Goal: Task Accomplishment & Management: Manage account settings

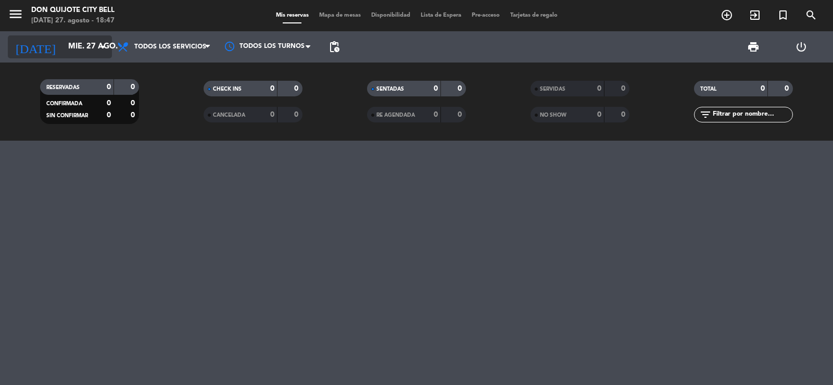
click at [70, 54] on input "mié. 27 ago." at bounding box center [113, 47] width 100 height 20
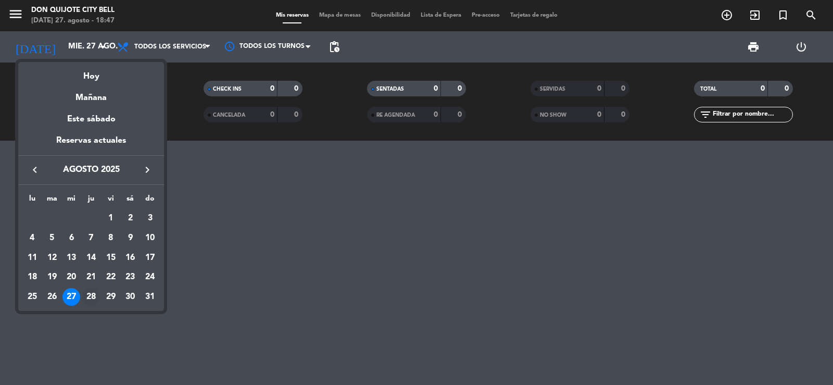
click at [97, 296] on div "28" at bounding box center [91, 297] width 18 height 18
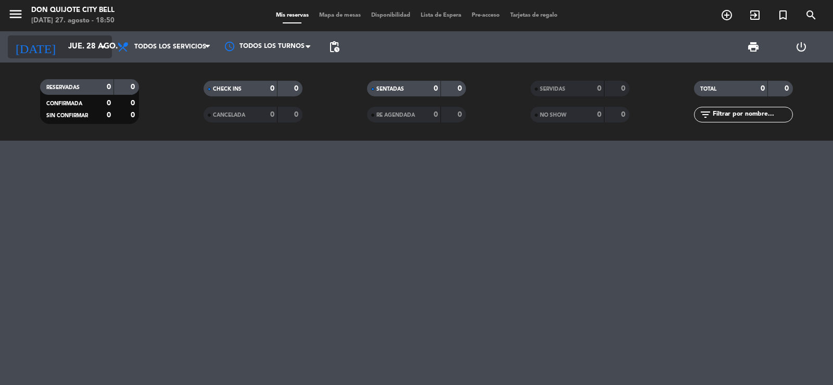
click at [94, 43] on input "jue. 28 ago." at bounding box center [113, 47] width 100 height 20
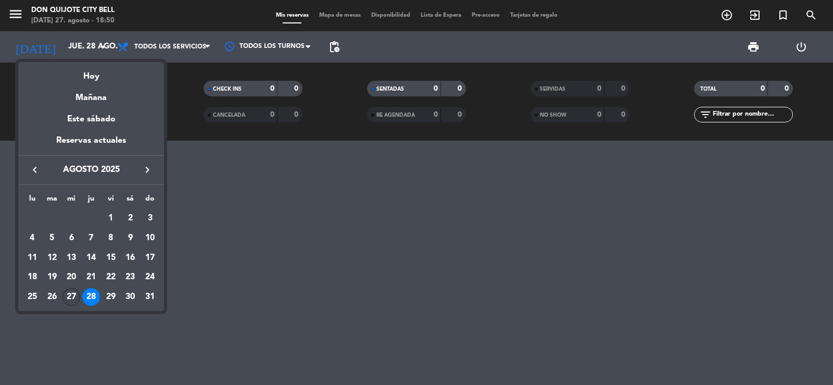
click at [73, 296] on div "27" at bounding box center [71, 297] width 18 height 18
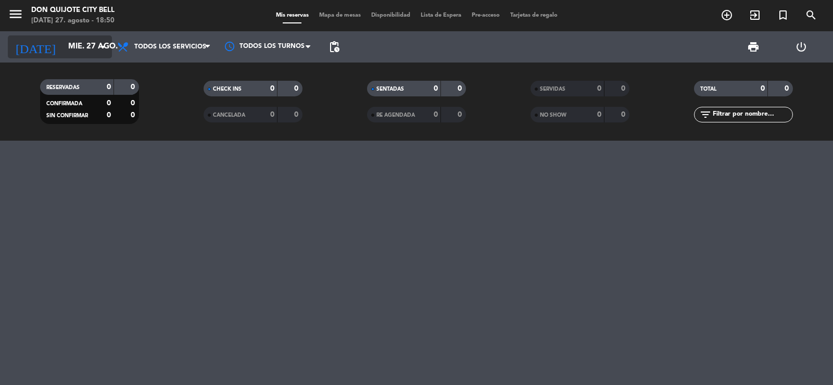
click at [99, 48] on icon "arrow_drop_down" at bounding box center [103, 47] width 12 height 12
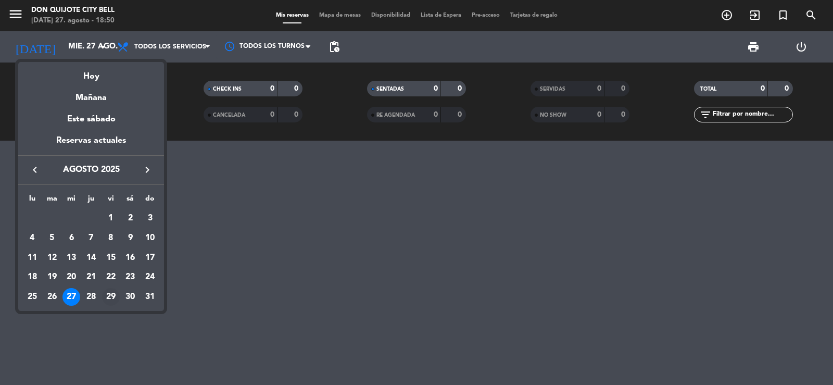
click at [117, 294] on div "29" at bounding box center [111, 297] width 18 height 18
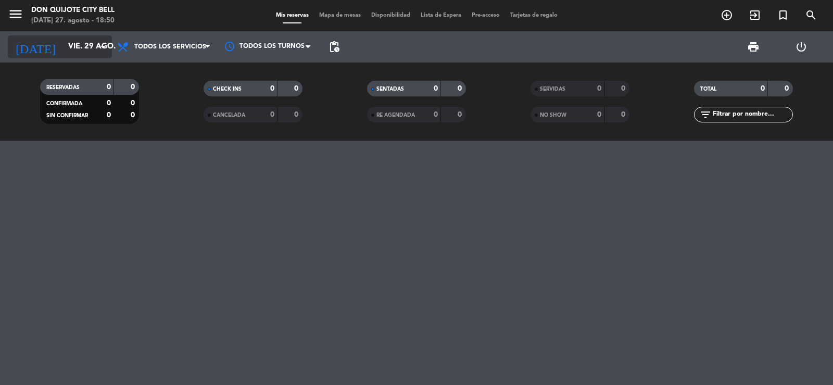
click at [74, 44] on input "vie. 29 ago." at bounding box center [113, 47] width 100 height 20
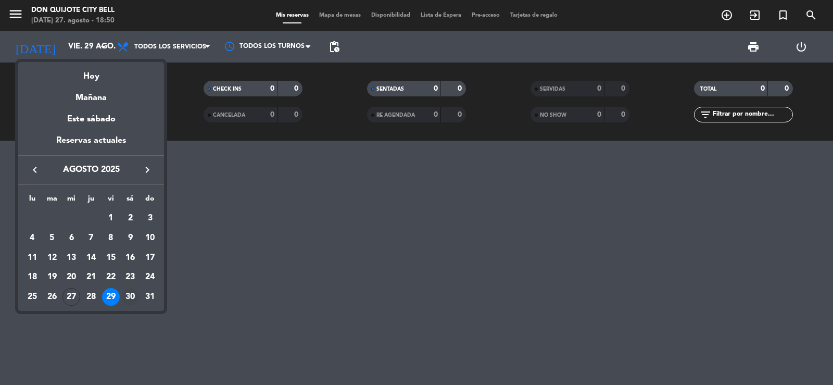
click at [132, 296] on div "30" at bounding box center [130, 297] width 18 height 18
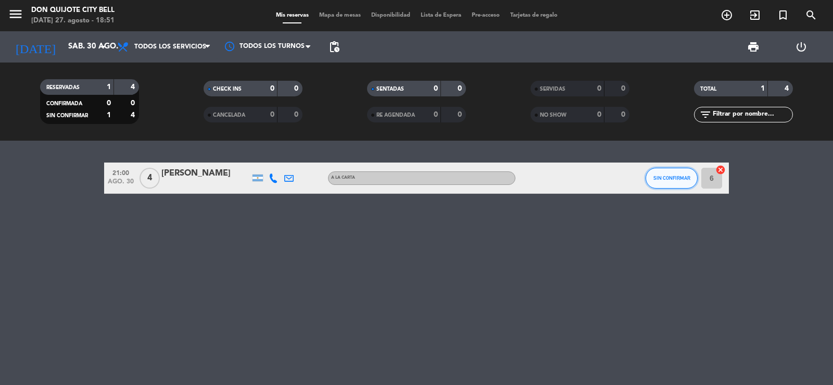
click at [683, 180] on span "SIN CONFIRMAR" at bounding box center [671, 178] width 37 height 6
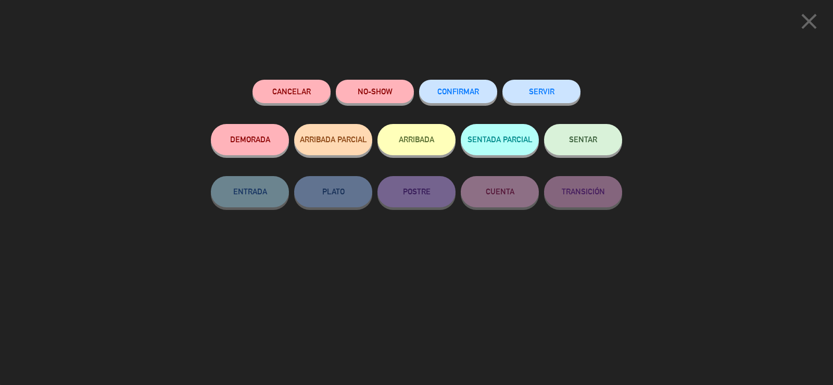
click at [474, 88] on button "CONFIRMAR" at bounding box center [458, 91] width 78 height 23
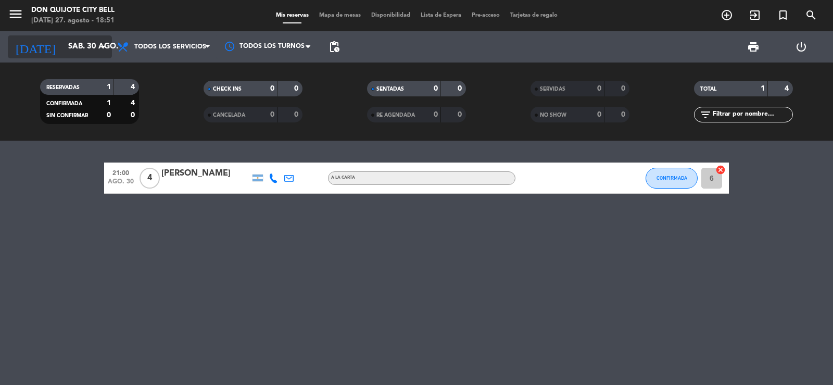
click at [100, 39] on input "sáb. 30 ago." at bounding box center [113, 47] width 100 height 20
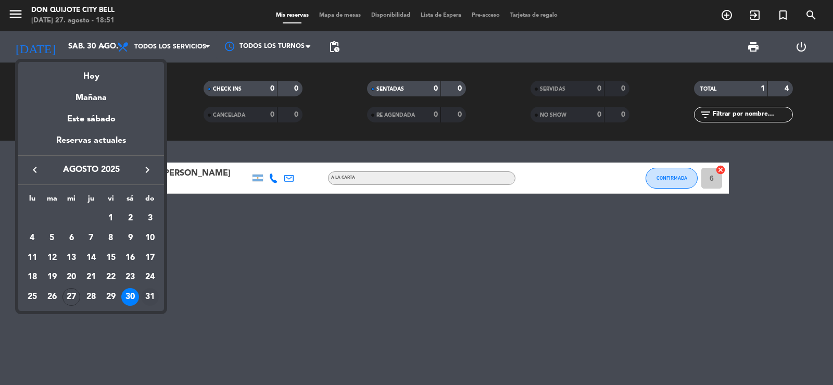
click at [147, 297] on div "31" at bounding box center [150, 297] width 18 height 18
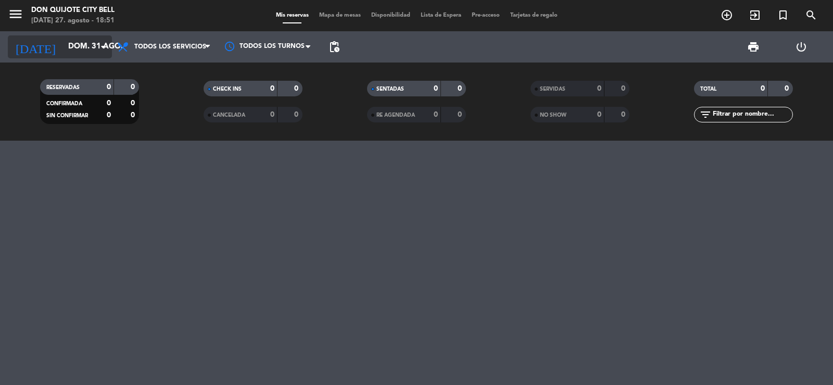
click at [90, 41] on input "dom. 31 ago." at bounding box center [113, 47] width 100 height 20
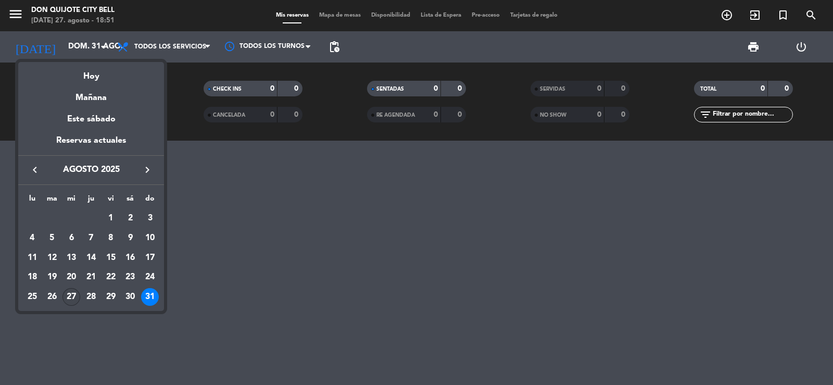
click at [75, 297] on div "27" at bounding box center [71, 297] width 18 height 18
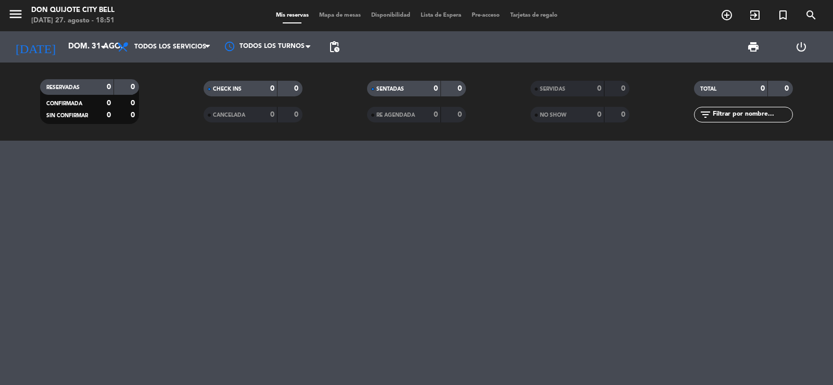
type input "mié. 27 ago."
